Goal: Find specific page/section: Find specific page/section

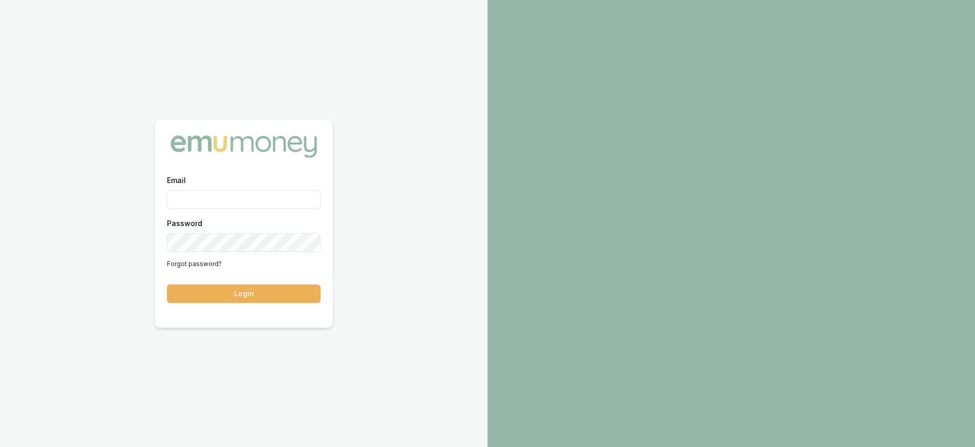
click at [255, 200] on input "Email" at bounding box center [244, 199] width 154 height 18
type input "[PERSON_NAME][EMAIL_ADDRESS][DOMAIN_NAME]"
click at [256, 296] on button "Login" at bounding box center [244, 293] width 154 height 18
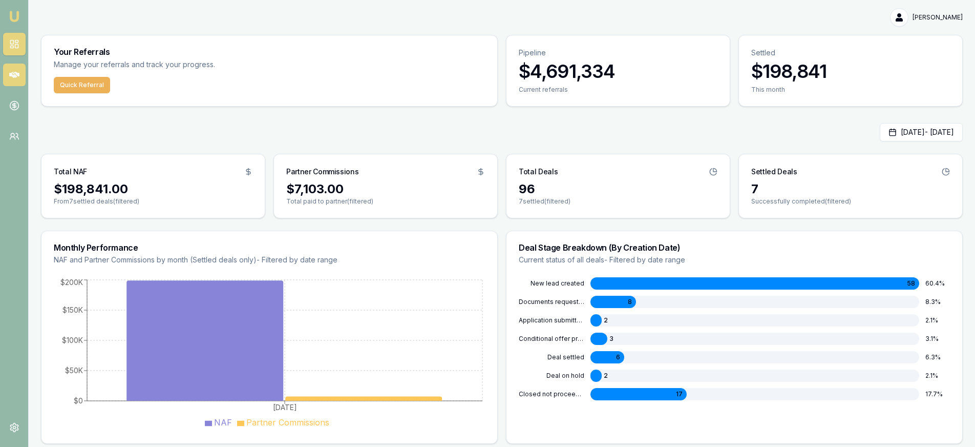
click at [15, 74] on icon at bounding box center [14, 75] width 10 height 10
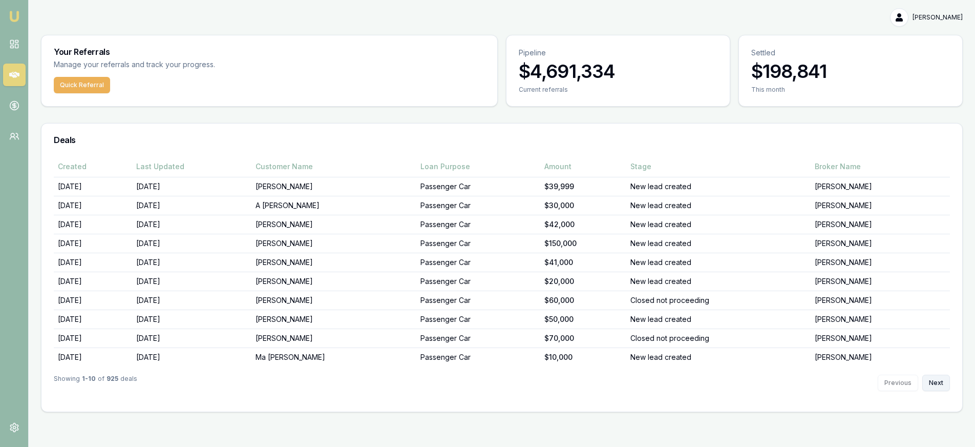
click at [941, 379] on button "Next" at bounding box center [936, 382] width 28 height 16
click at [946, 378] on button "Next" at bounding box center [936, 382] width 28 height 16
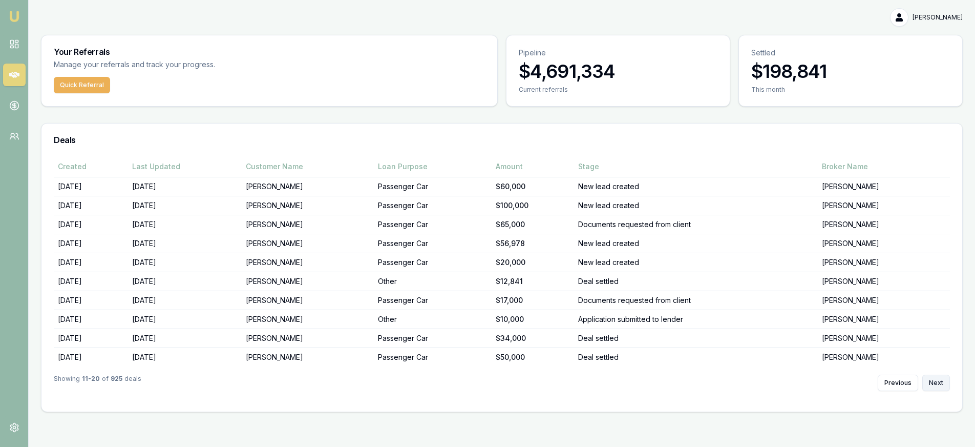
click at [945, 377] on button "Next" at bounding box center [936, 382] width 28 height 16
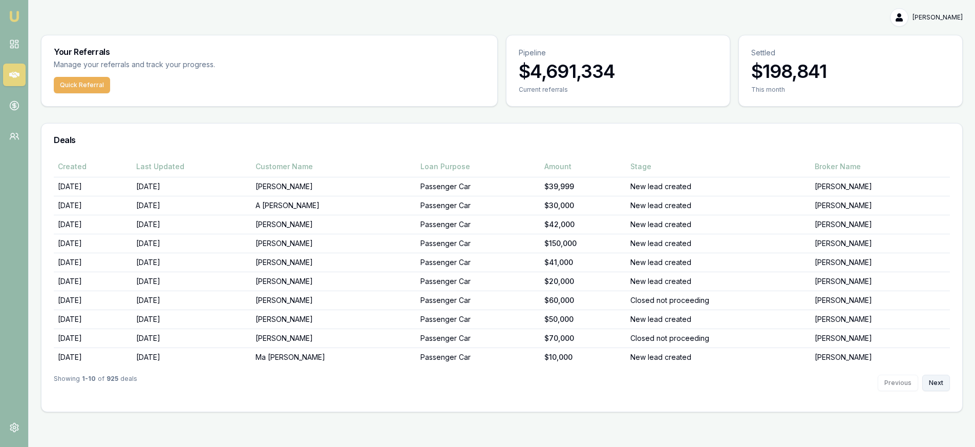
click at [936, 383] on button "Next" at bounding box center [936, 382] width 28 height 16
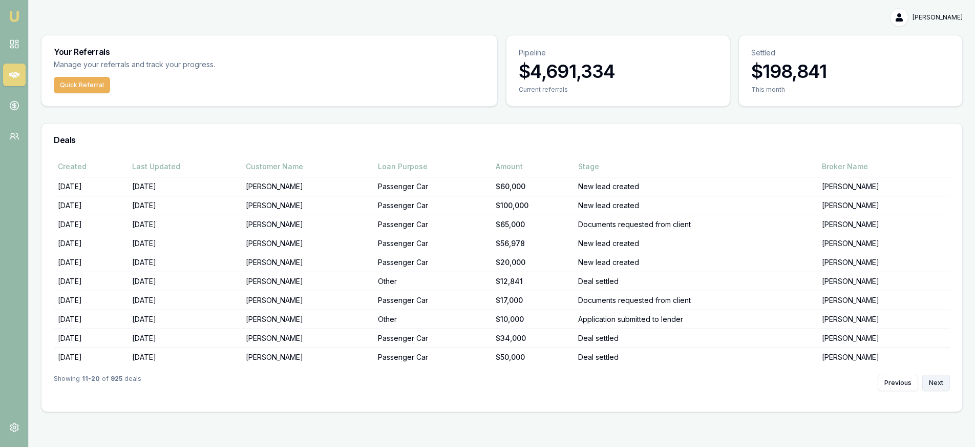
click at [936, 383] on button "Next" at bounding box center [936, 382] width 28 height 16
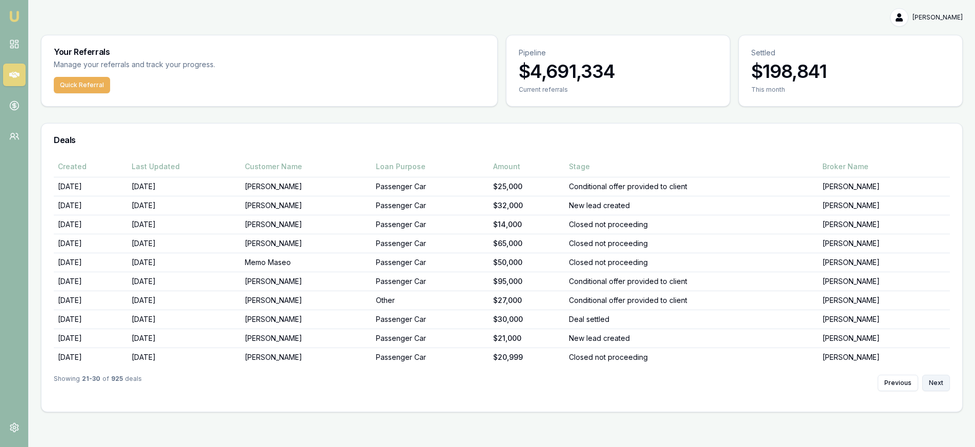
click at [936, 383] on button "Next" at bounding box center [936, 382] width 28 height 16
